Goal: Task Accomplishment & Management: Manage account settings

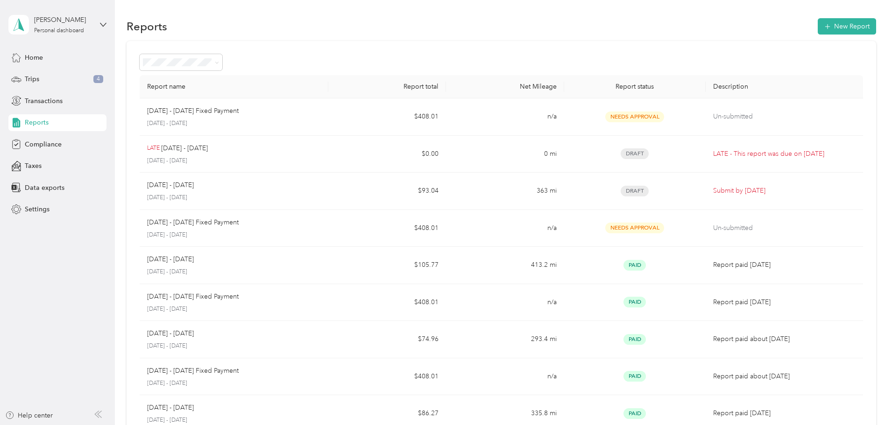
click at [36, 123] on span "Reports" at bounding box center [37, 123] width 24 height 10
click at [35, 150] on div "Compliance" at bounding box center [57, 144] width 98 height 17
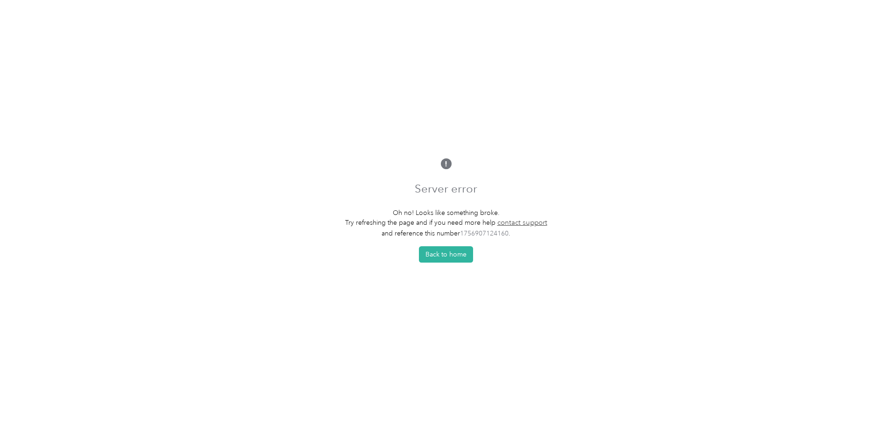
click at [467, 252] on button "Back to home" at bounding box center [446, 254] width 54 height 16
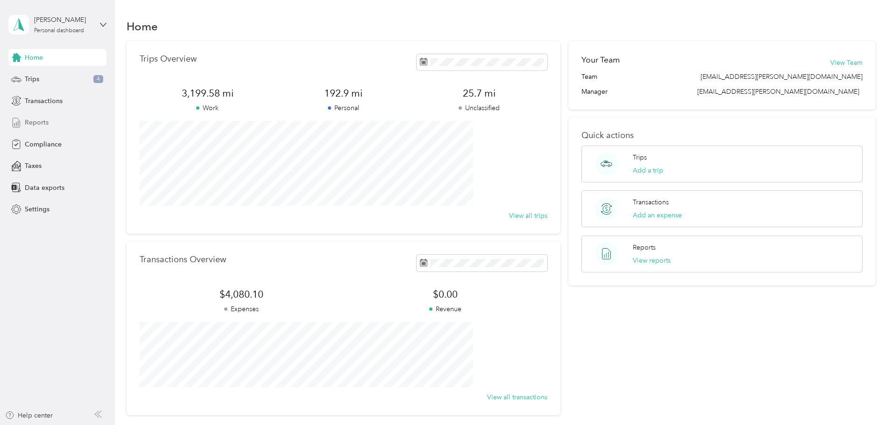
click at [39, 120] on span "Reports" at bounding box center [37, 123] width 24 height 10
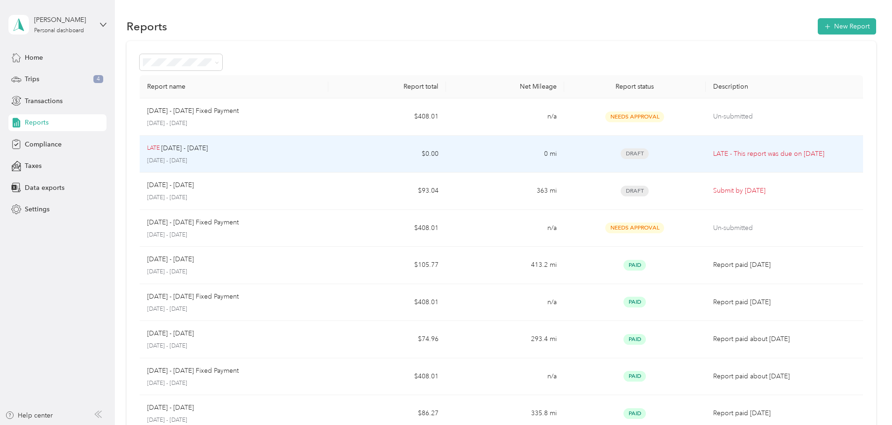
click at [713, 149] on p "LATE - This report was due on Aug. 4, 2025" at bounding box center [784, 154] width 142 height 10
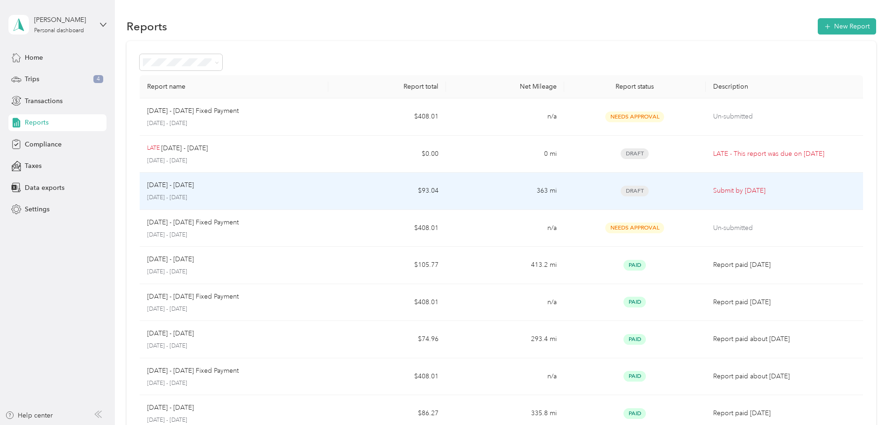
click at [713, 189] on p "Submit by Sep. 4, 2025" at bounding box center [784, 191] width 142 height 10
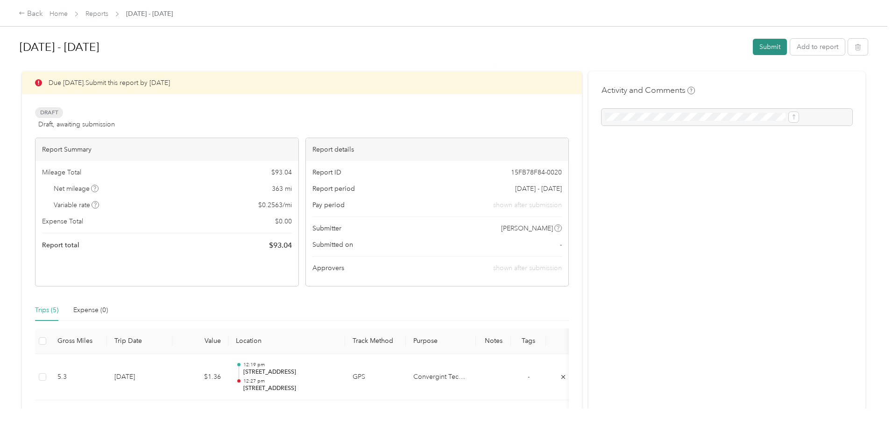
click at [753, 46] on button "Submit" at bounding box center [770, 47] width 34 height 16
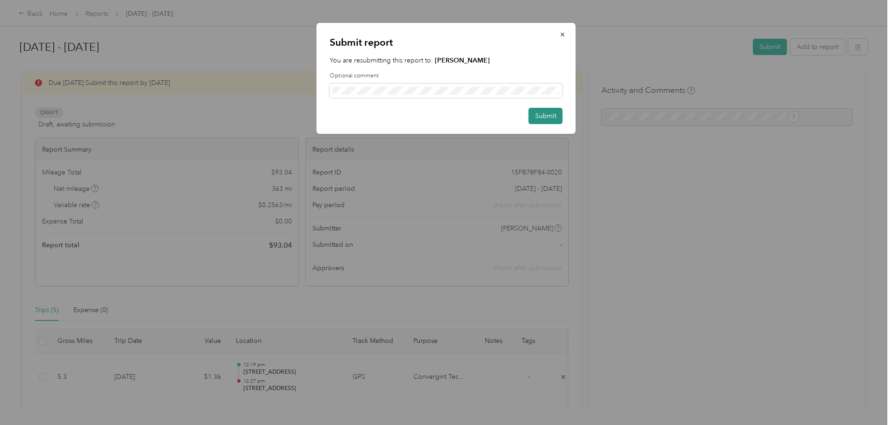
click at [538, 118] on button "Submit" at bounding box center [546, 116] width 34 height 16
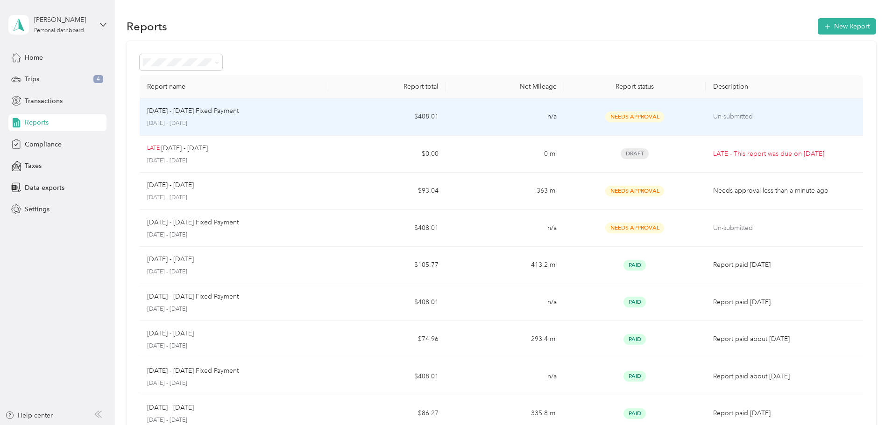
click at [609, 117] on span "Needs Approval" at bounding box center [634, 117] width 59 height 11
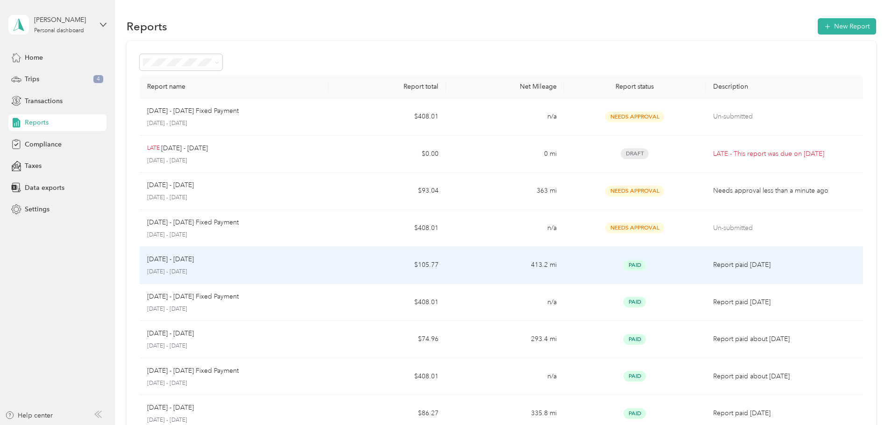
click at [623, 268] on span "Paid" at bounding box center [634, 265] width 22 height 11
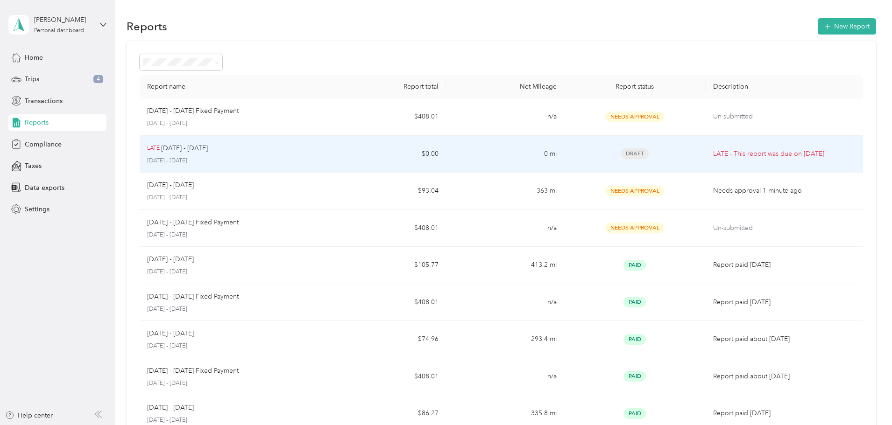
click at [724, 152] on p "LATE - This report was due on Aug. 4, 2025" at bounding box center [784, 154] width 142 height 10
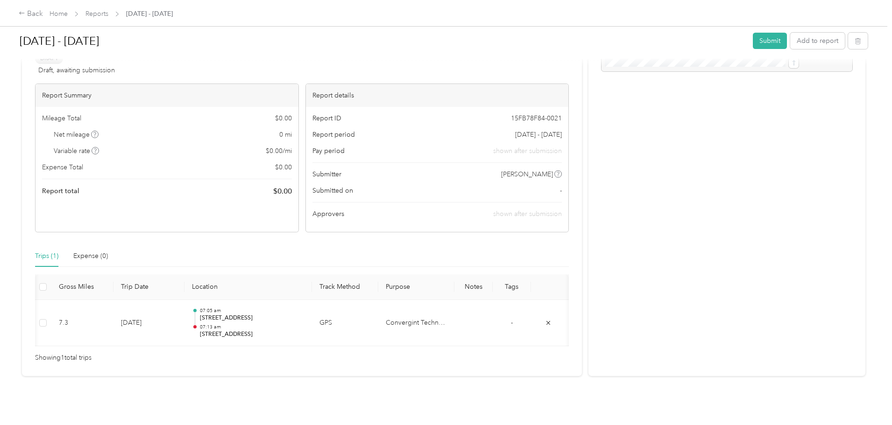
scroll to position [0, 56]
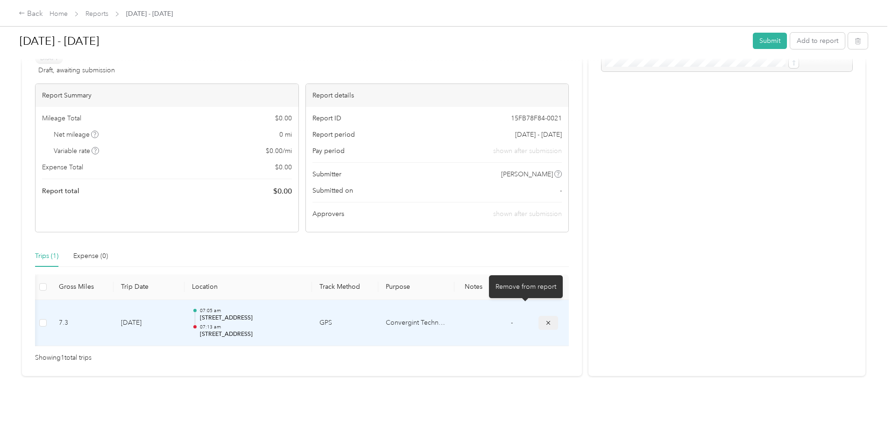
click at [545, 320] on icon "submit" at bounding box center [548, 323] width 7 height 7
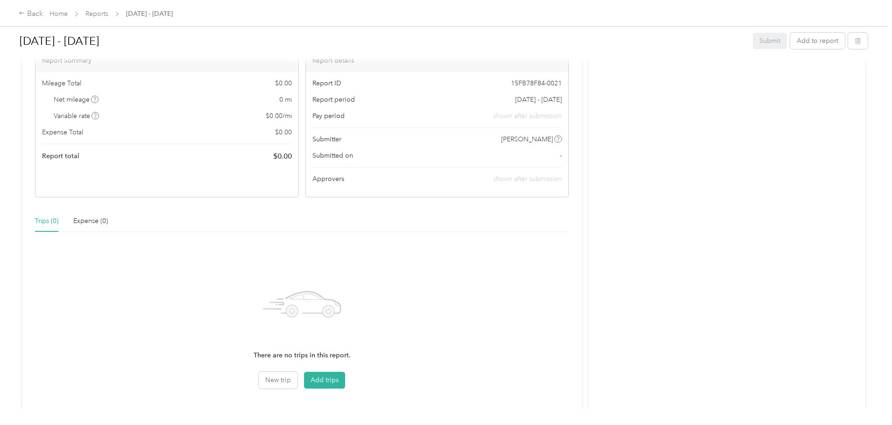
scroll to position [0, 0]
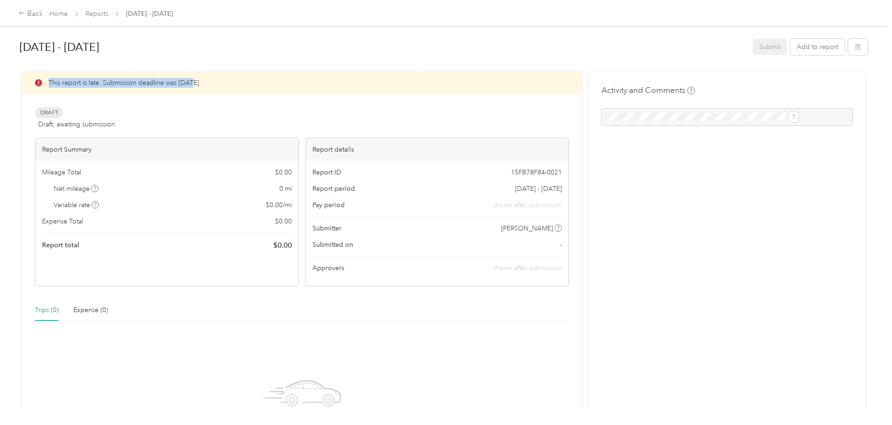
click at [267, 78] on div "This report is late. Submission deadline was Aug. 4, 2025" at bounding box center [302, 82] width 560 height 23
click at [848, 49] on button "button" at bounding box center [858, 47] width 20 height 16
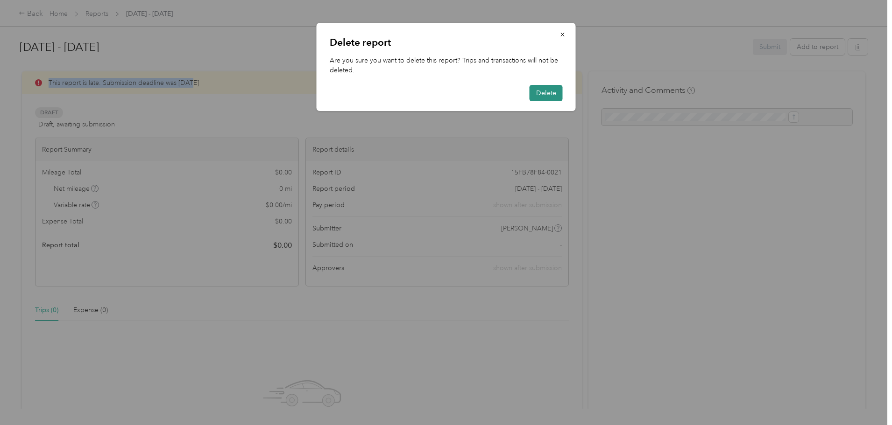
click at [550, 93] on button "Delete" at bounding box center [545, 93] width 33 height 16
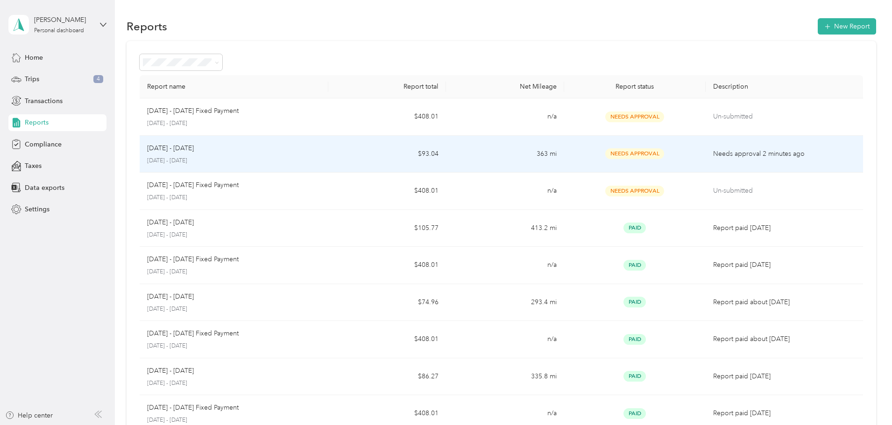
click at [194, 148] on p "[DATE] - [DATE]" at bounding box center [170, 148] width 47 height 10
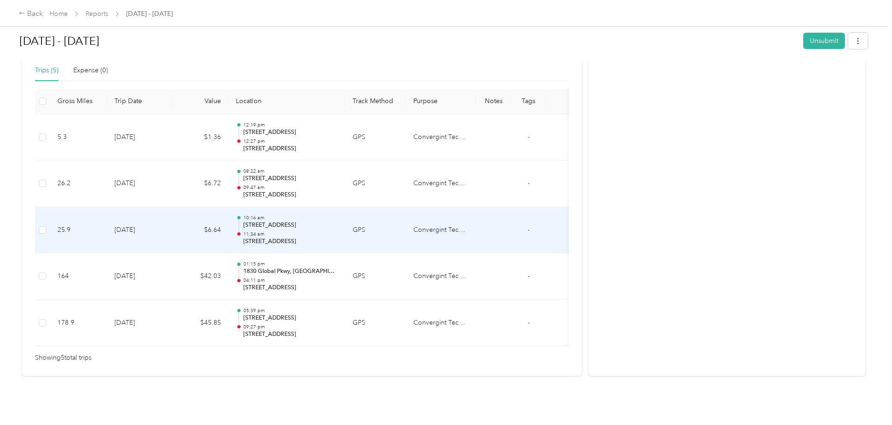
scroll to position [231, 0]
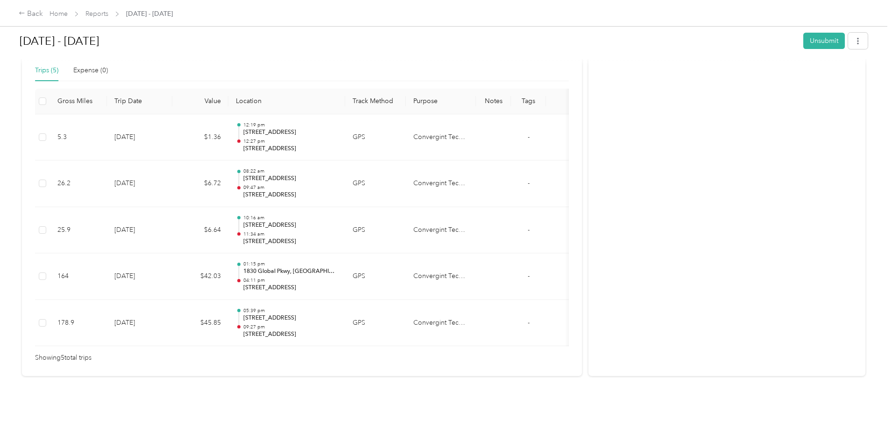
drag, startPoint x: 377, startPoint y: 332, endPoint x: 416, endPoint y: 333, distance: 38.8
click at [416, 333] on div "Gross Miles Trip Date Value Location Track Method Purpose Notes Tags 5.3 8-21-2…" at bounding box center [302, 218] width 534 height 258
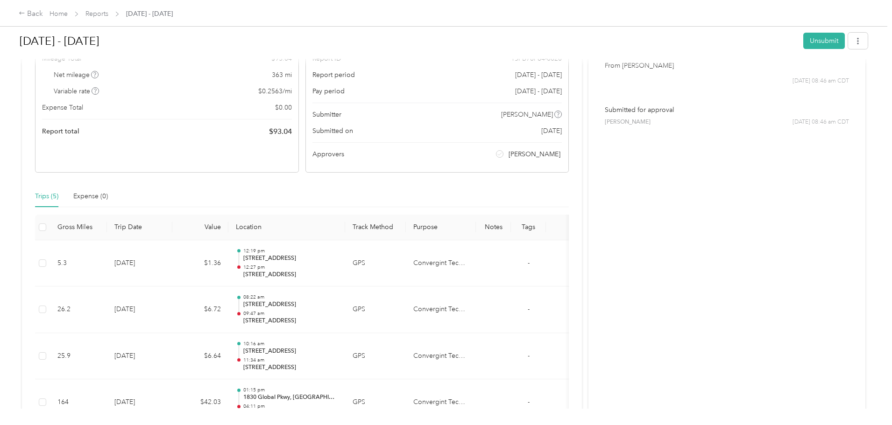
scroll to position [0, 0]
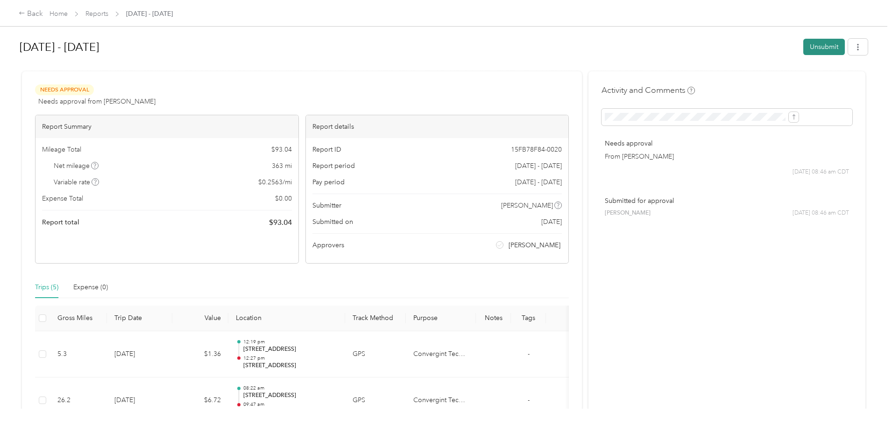
click at [803, 42] on button "Unsubmit" at bounding box center [824, 47] width 42 height 16
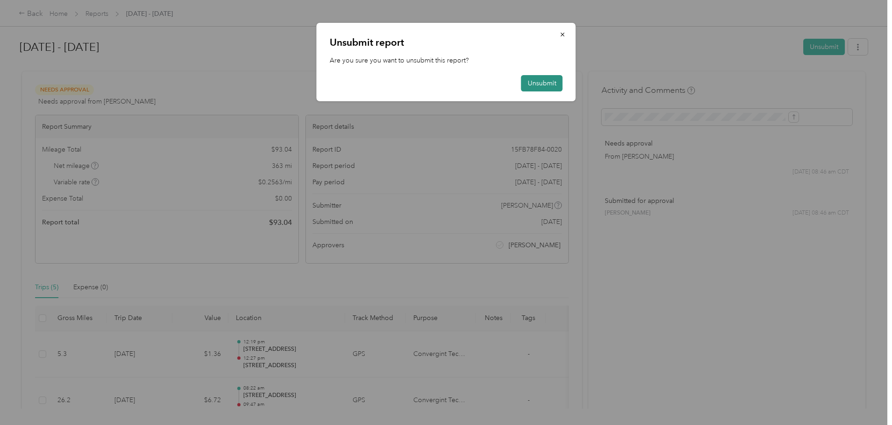
click at [529, 81] on button "Unsubmit" at bounding box center [542, 83] width 42 height 16
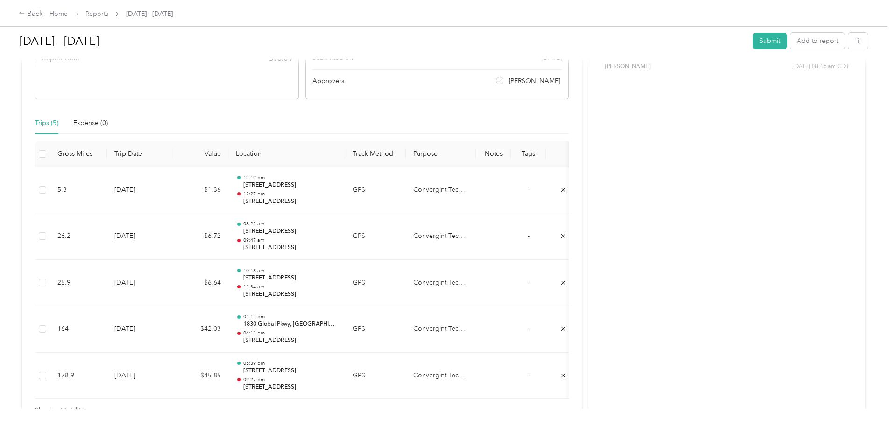
scroll to position [254, 0]
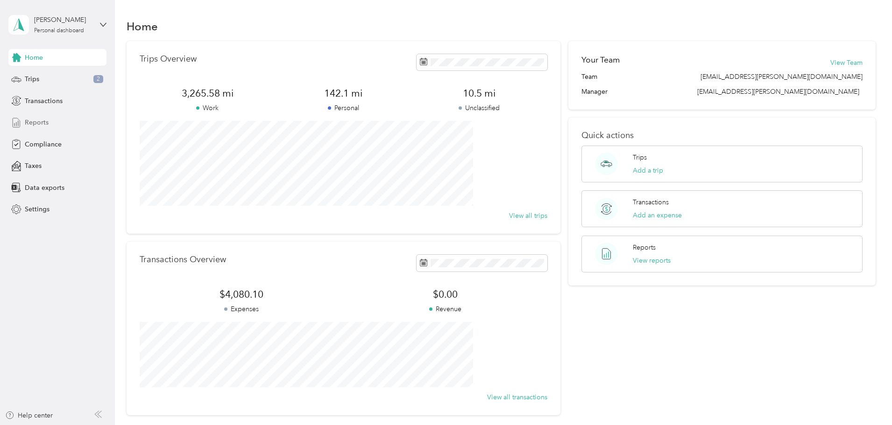
click at [36, 125] on span "Reports" at bounding box center [37, 123] width 24 height 10
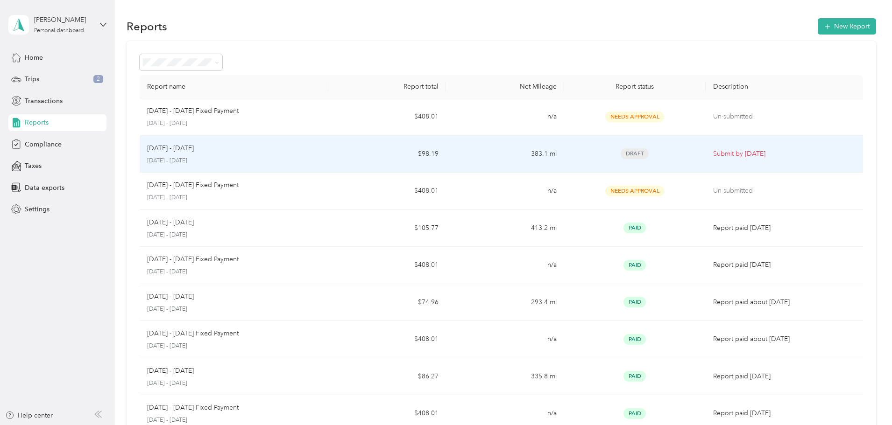
click at [194, 146] on p "[DATE] - [DATE]" at bounding box center [170, 148] width 47 height 10
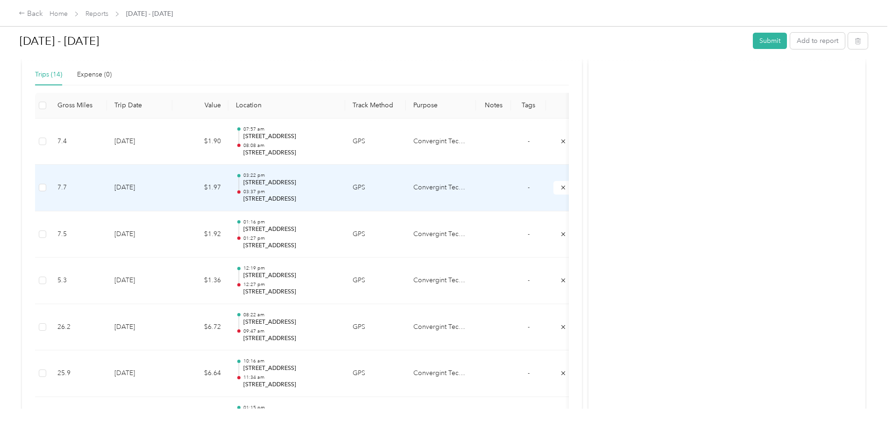
scroll to position [252, 0]
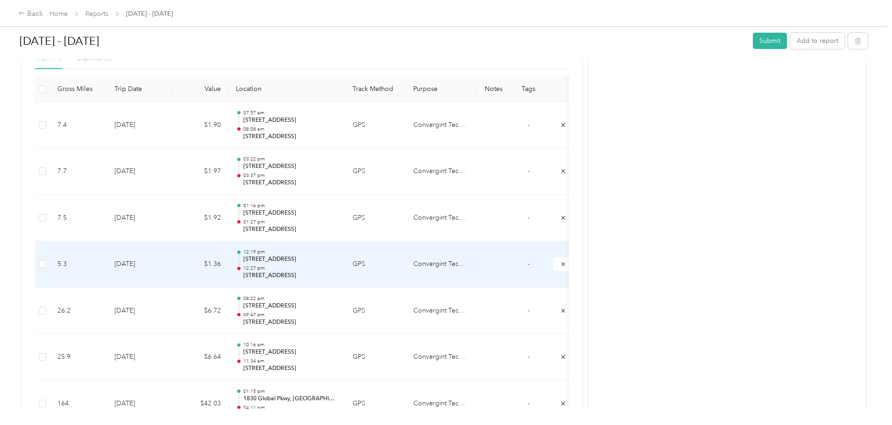
click at [476, 262] on td "Convergint Technologies" at bounding box center [441, 264] width 70 height 47
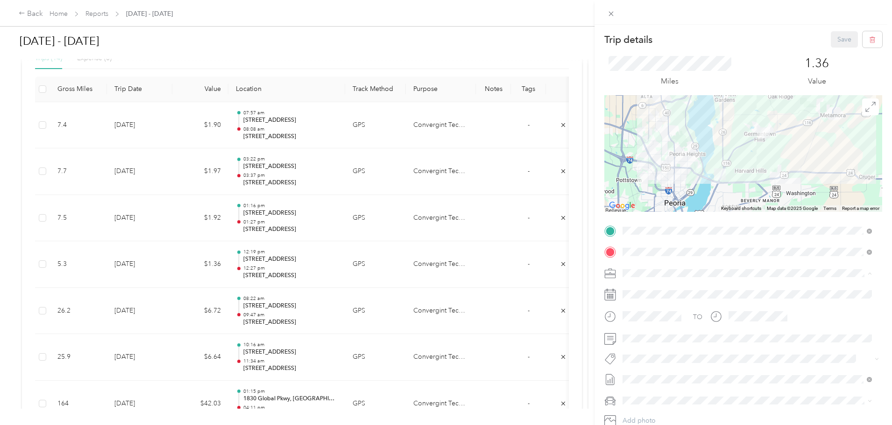
click at [35, 98] on div "Trip details Save This trip cannot be edited because it is either under review,…" at bounding box center [446, 212] width 892 height 425
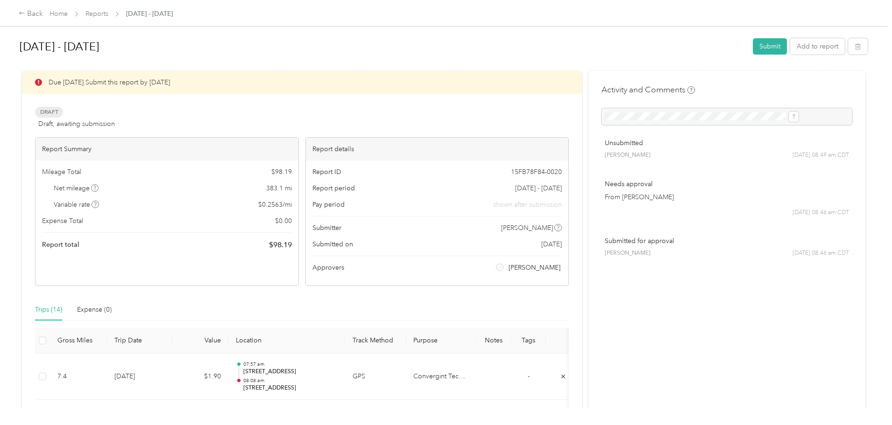
scroll to position [0, 0]
click at [753, 44] on button "Submit" at bounding box center [770, 47] width 34 height 16
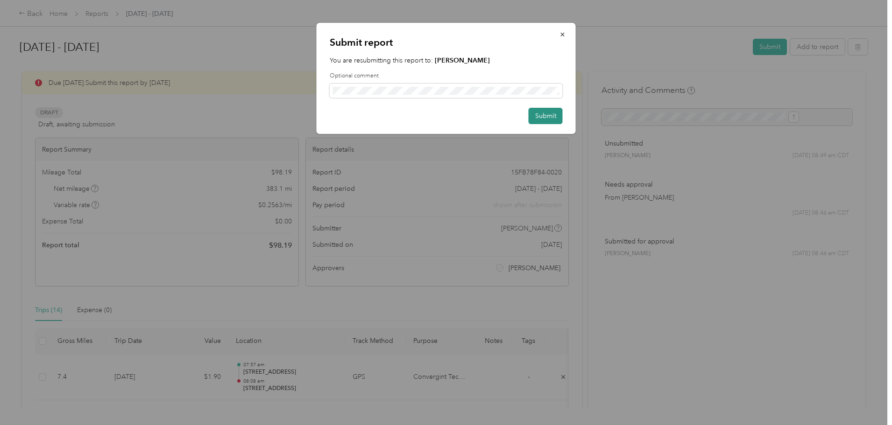
click at [551, 116] on button "Submit" at bounding box center [546, 116] width 34 height 16
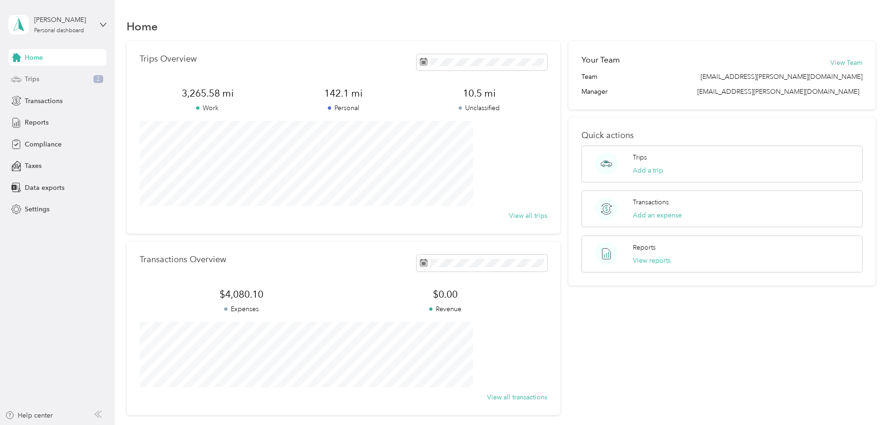
click at [33, 82] on span "Trips" at bounding box center [32, 79] width 14 height 10
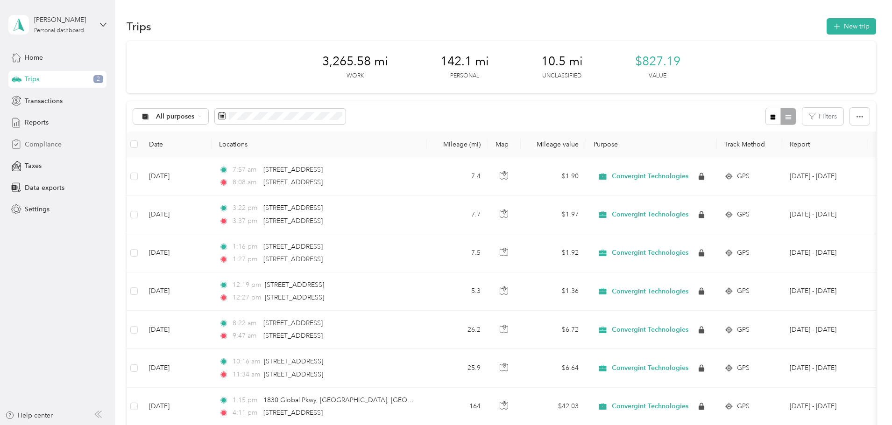
click at [44, 147] on span "Compliance" at bounding box center [43, 145] width 37 height 10
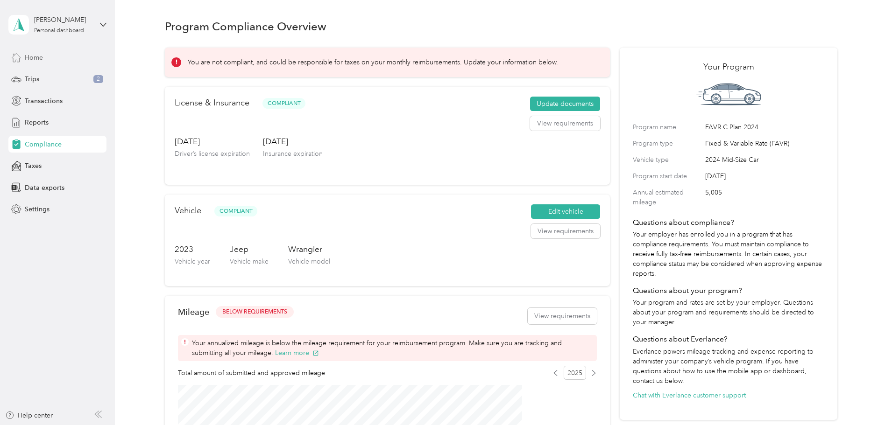
click at [35, 56] on span "Home" at bounding box center [34, 58] width 18 height 10
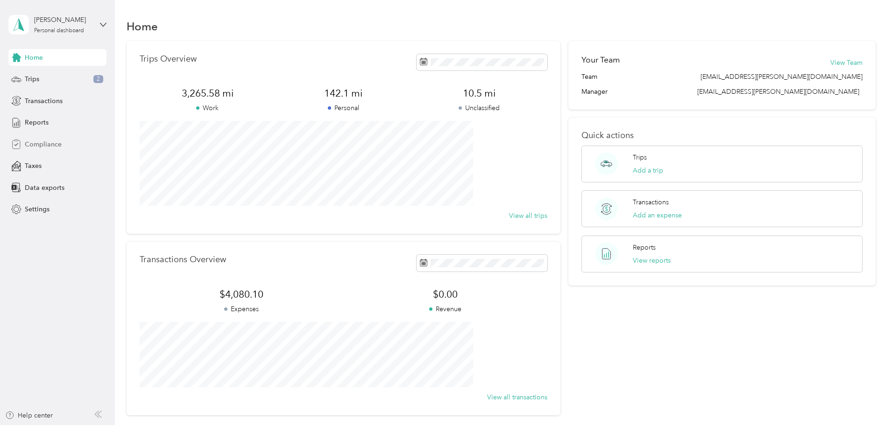
click at [46, 141] on span "Compliance" at bounding box center [43, 145] width 37 height 10
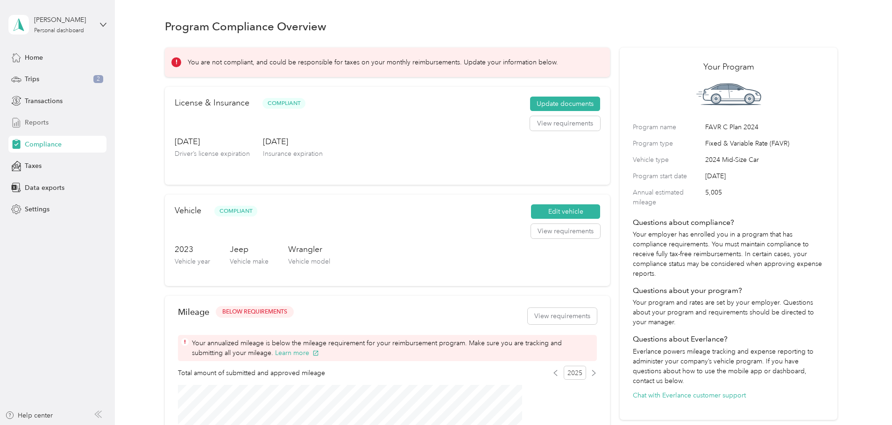
click at [33, 126] on span "Reports" at bounding box center [37, 123] width 24 height 10
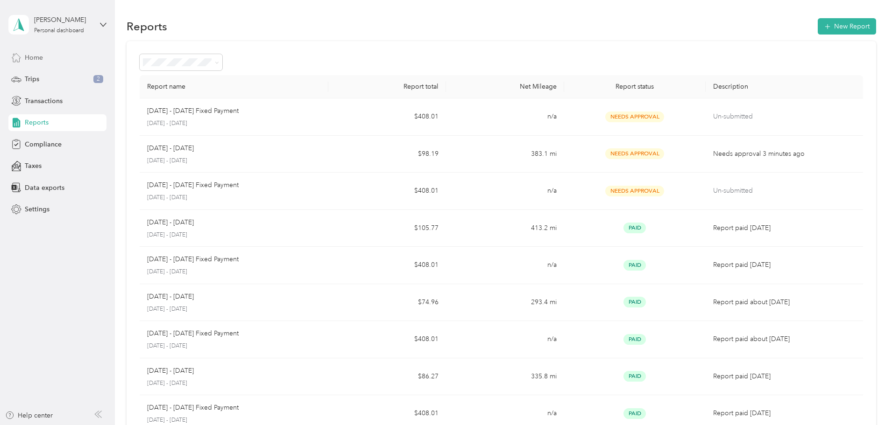
click at [30, 59] on span "Home" at bounding box center [34, 58] width 18 height 10
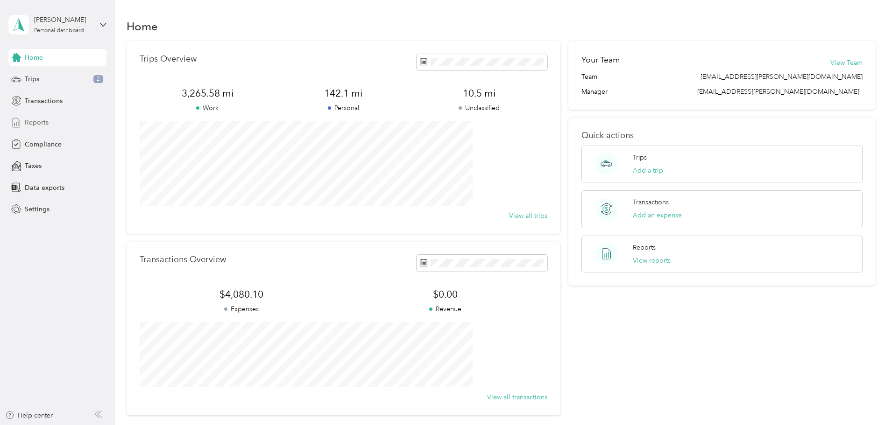
click at [37, 125] on span "Reports" at bounding box center [37, 123] width 24 height 10
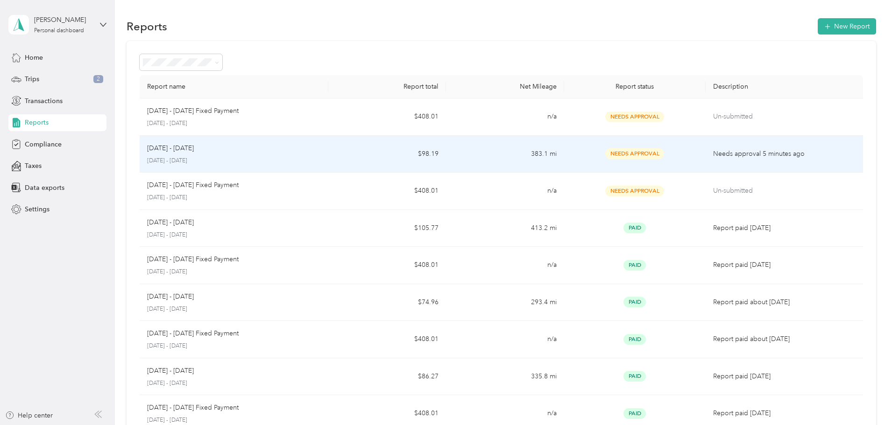
click at [194, 148] on p "[DATE] - [DATE]" at bounding box center [170, 148] width 47 height 10
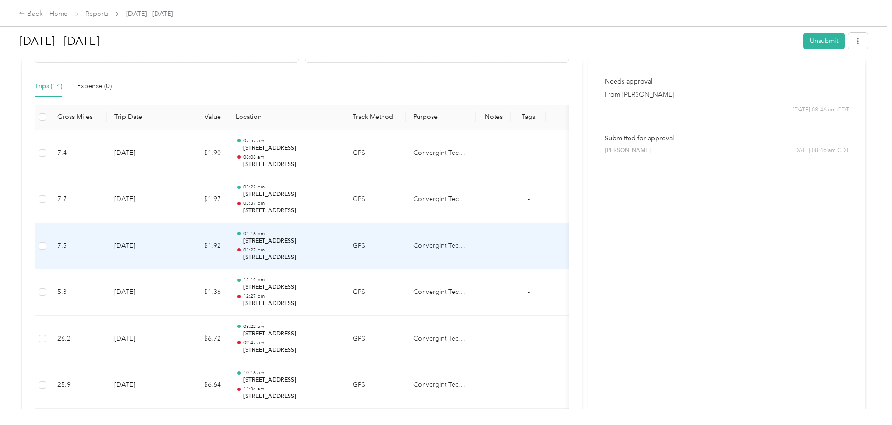
scroll to position [187, 0]
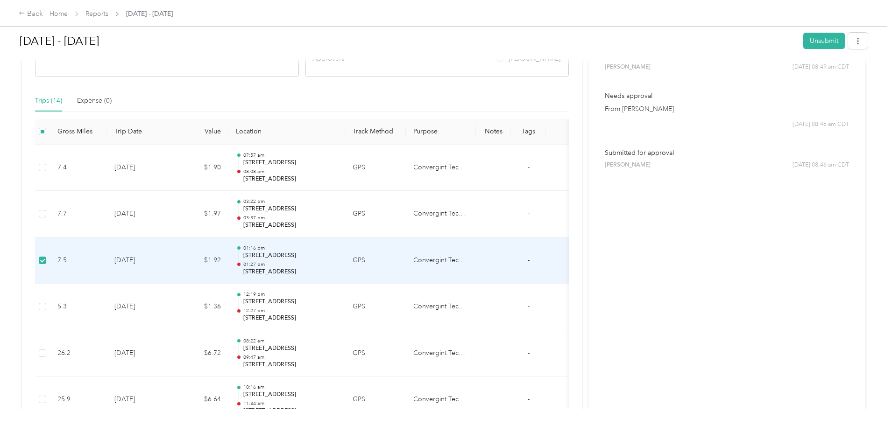
click at [476, 265] on td "Convergint Technologies" at bounding box center [441, 261] width 70 height 47
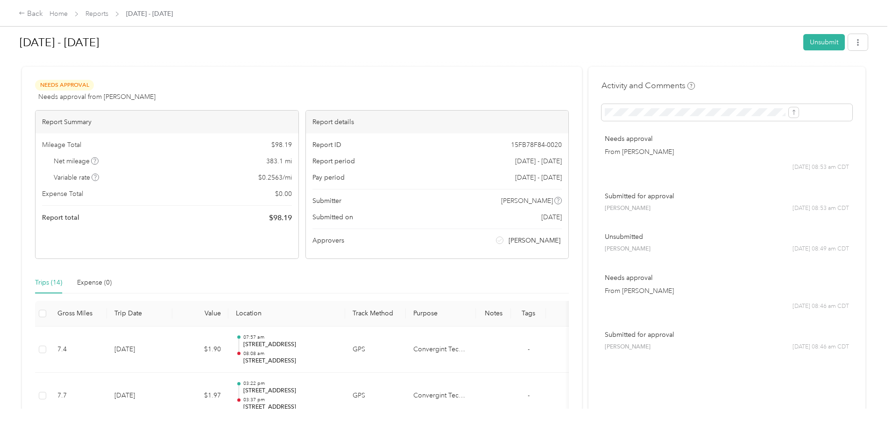
scroll to position [0, 0]
